Goal: Entertainment & Leisure: Consume media (video, audio)

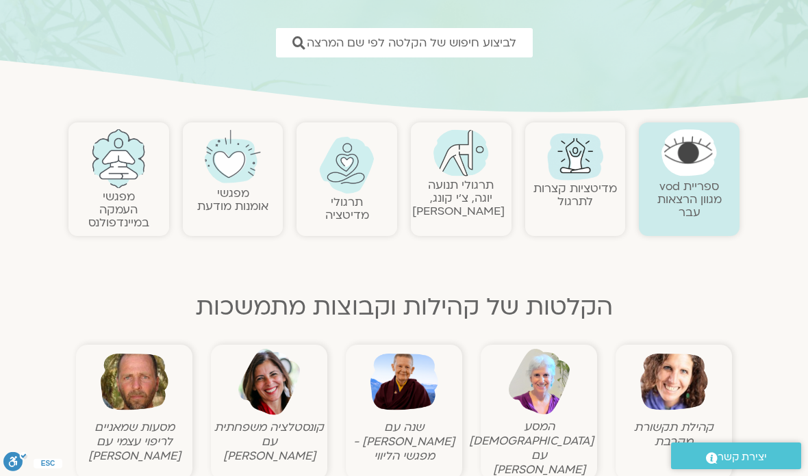
scroll to position [190, 0]
click at [350, 179] on img at bounding box center [346, 165] width 55 height 57
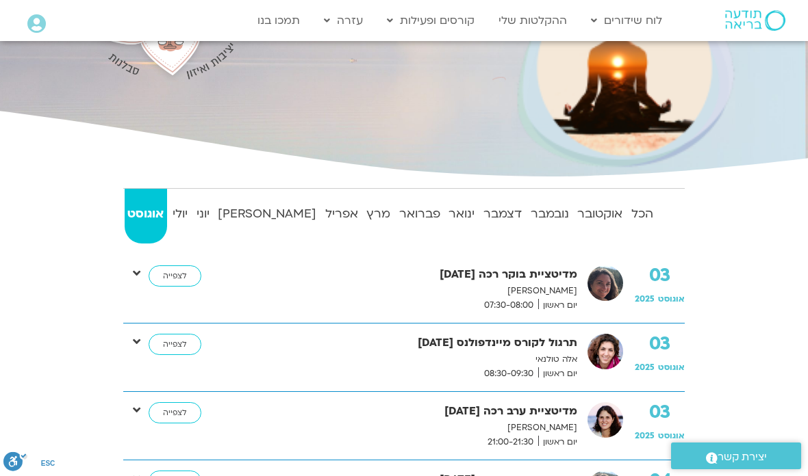
scroll to position [216, 0]
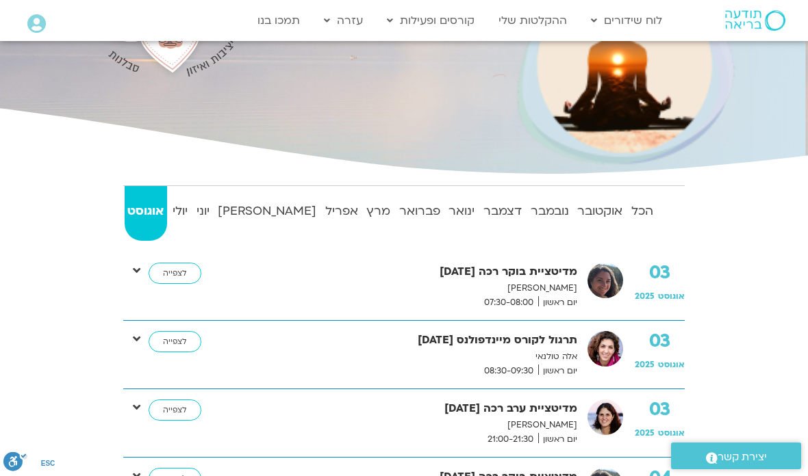
click at [190, 207] on strong "יולי" at bounding box center [180, 211] width 21 height 21
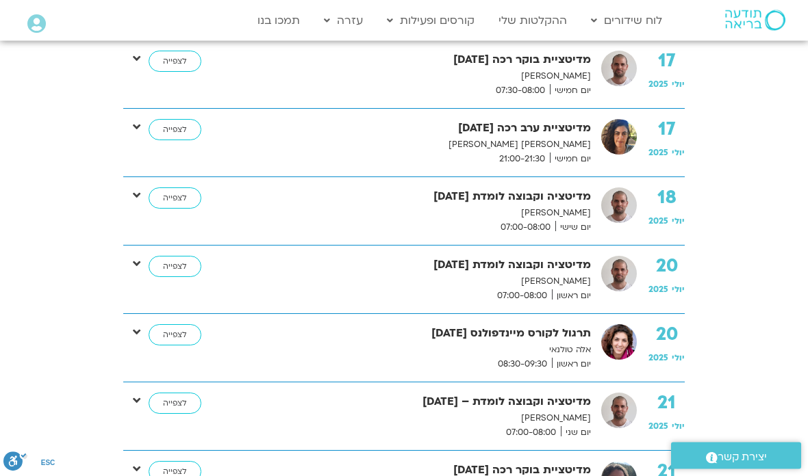
scroll to position [3029, 0]
click at [175, 198] on link "לצפייה" at bounding box center [175, 199] width 53 height 22
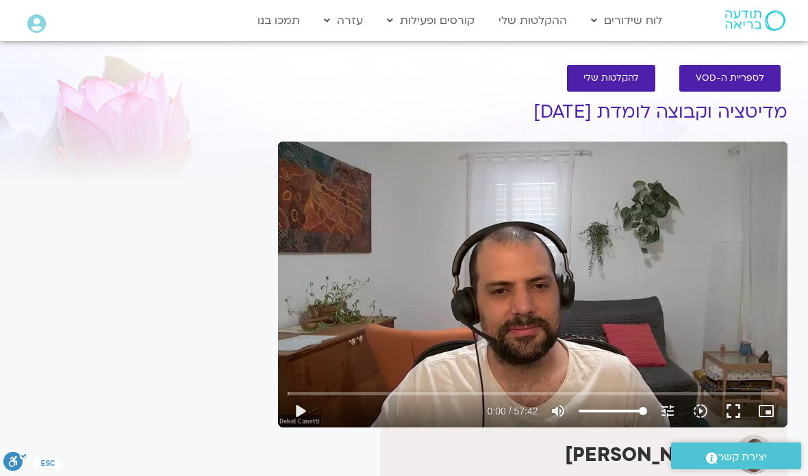
click at [302, 406] on button "play_arrow" at bounding box center [299, 411] width 33 height 33
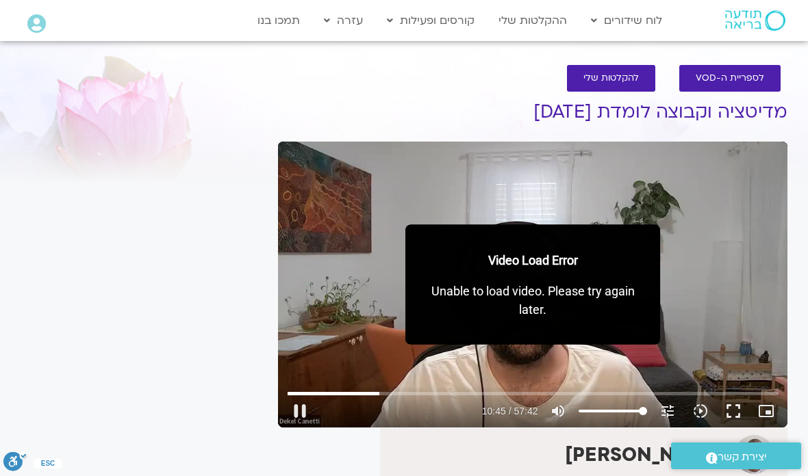
type input "645.529509888673"
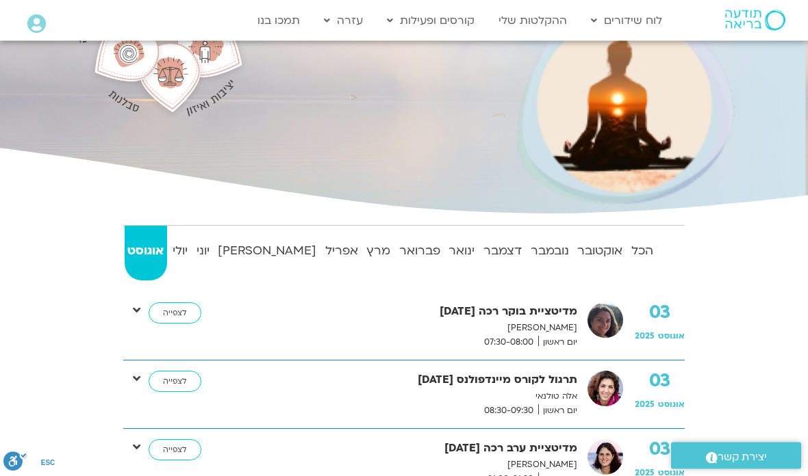
scroll to position [190, 0]
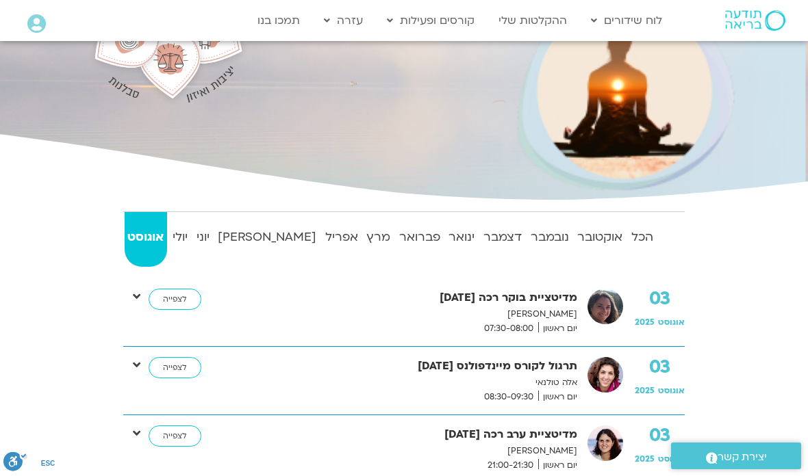
click at [191, 234] on strong "יולי" at bounding box center [180, 237] width 21 height 21
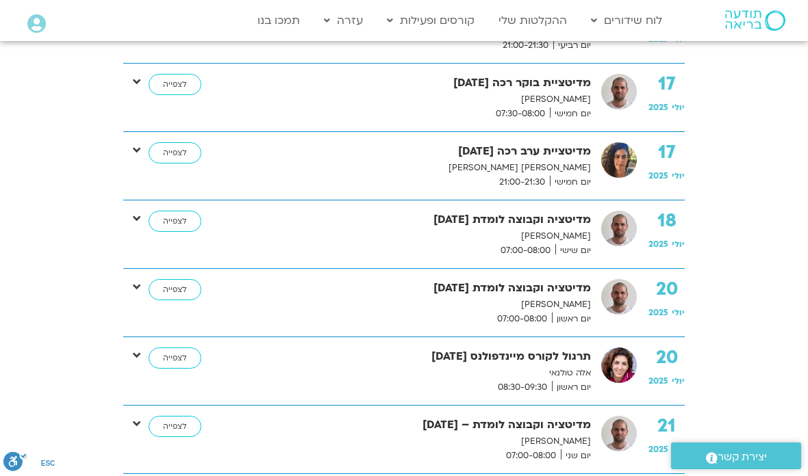
scroll to position [3006, 0]
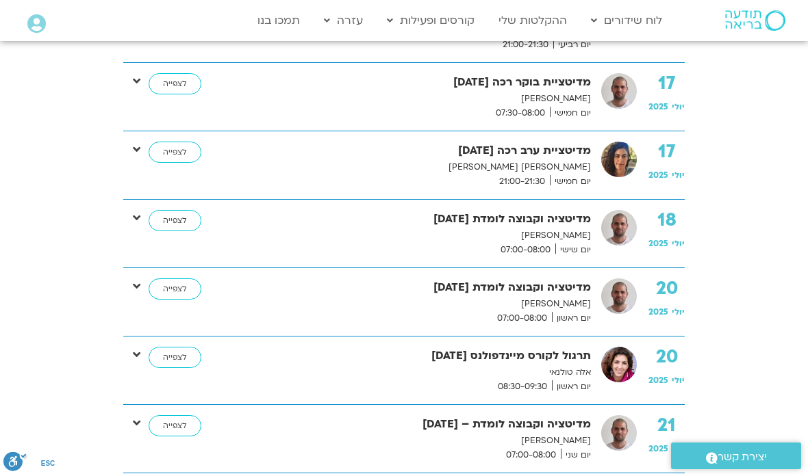
click at [179, 291] on link "לצפייה" at bounding box center [175, 290] width 53 height 22
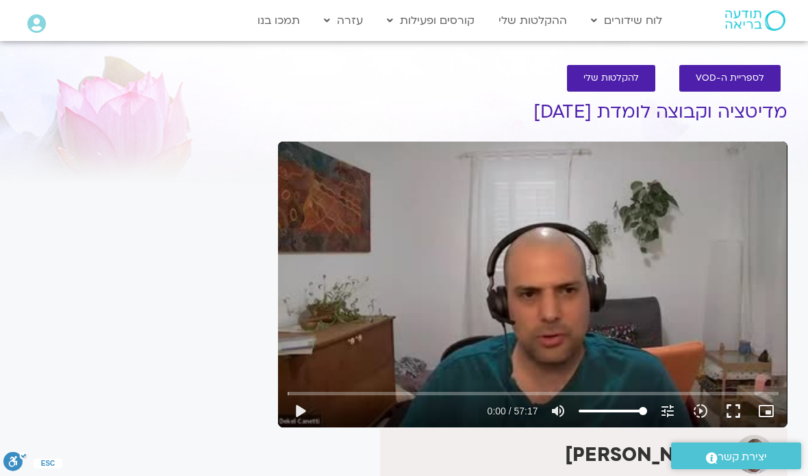
click at [307, 409] on button "play_arrow" at bounding box center [299, 411] width 33 height 33
click at [306, 407] on button "pause" at bounding box center [299, 411] width 33 height 33
type input "981.217587382676"
